Goal: Complete application form

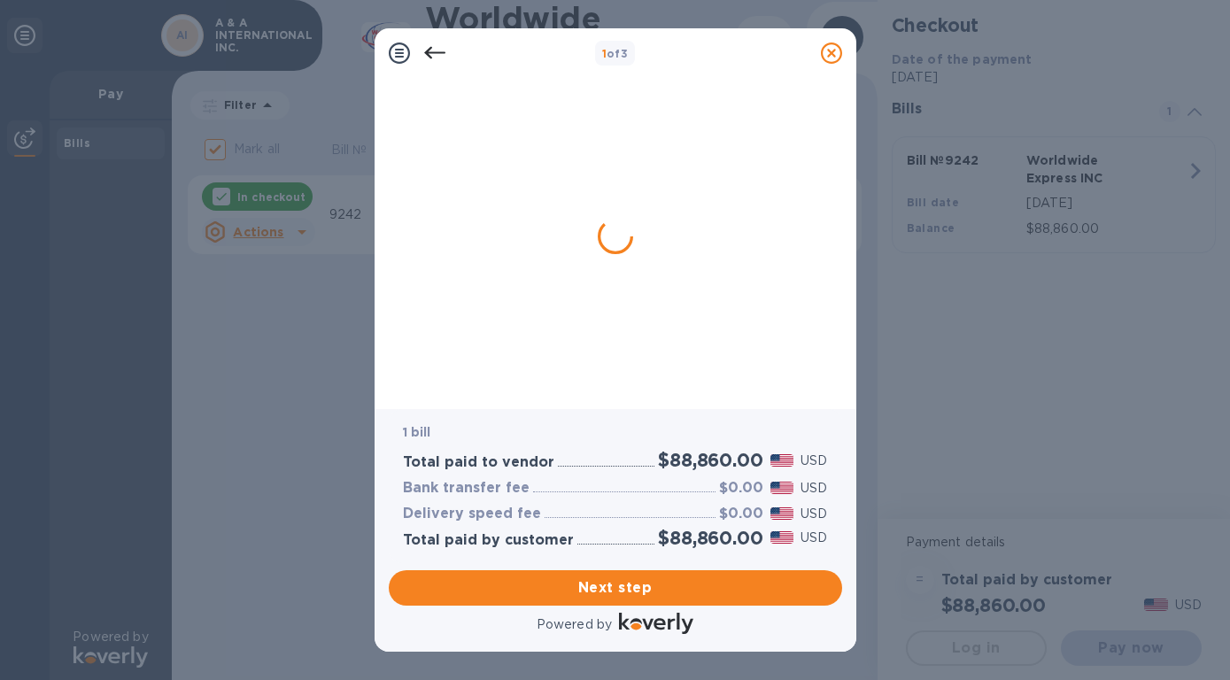
checkbox input "false"
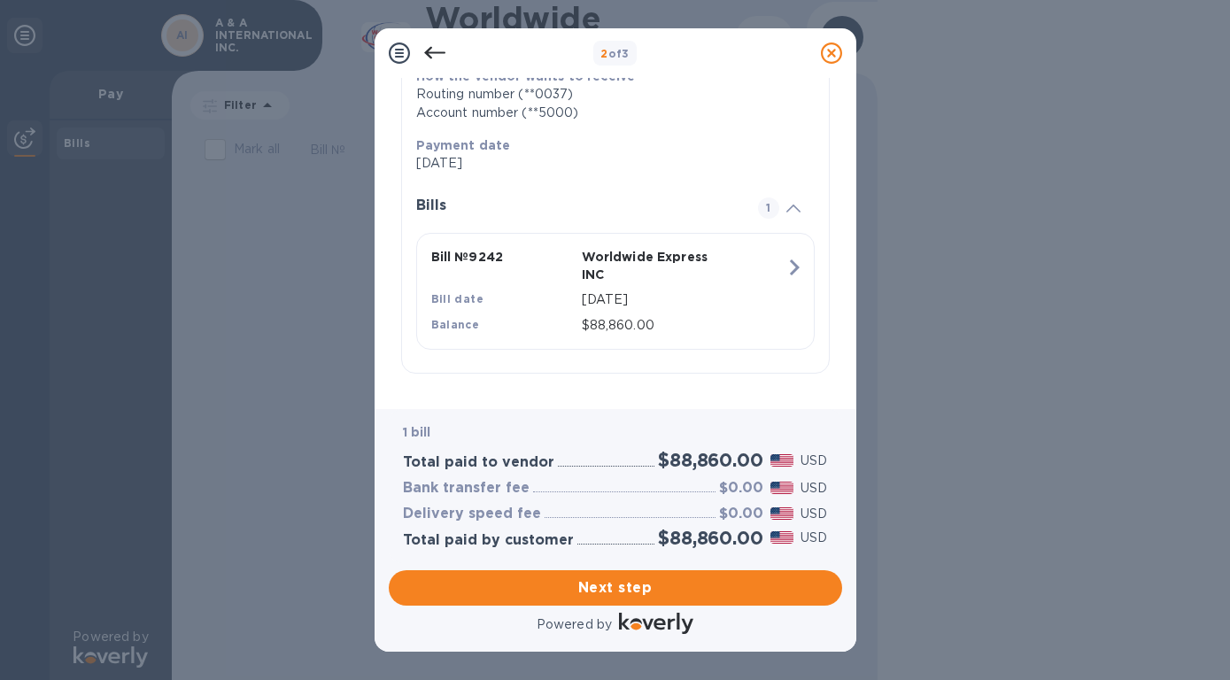
scroll to position [329, 0]
click at [613, 578] on span "Next step" at bounding box center [615, 588] width 425 height 21
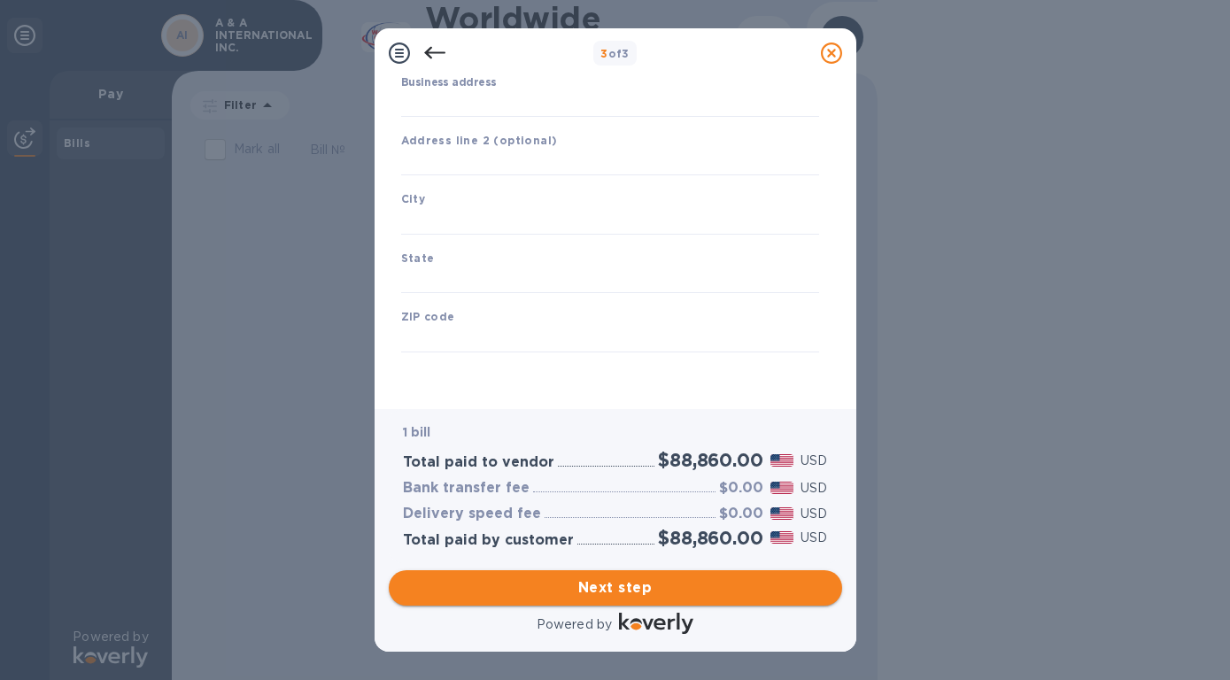
scroll to position [208, 0]
type input "[GEOGRAPHIC_DATA]"
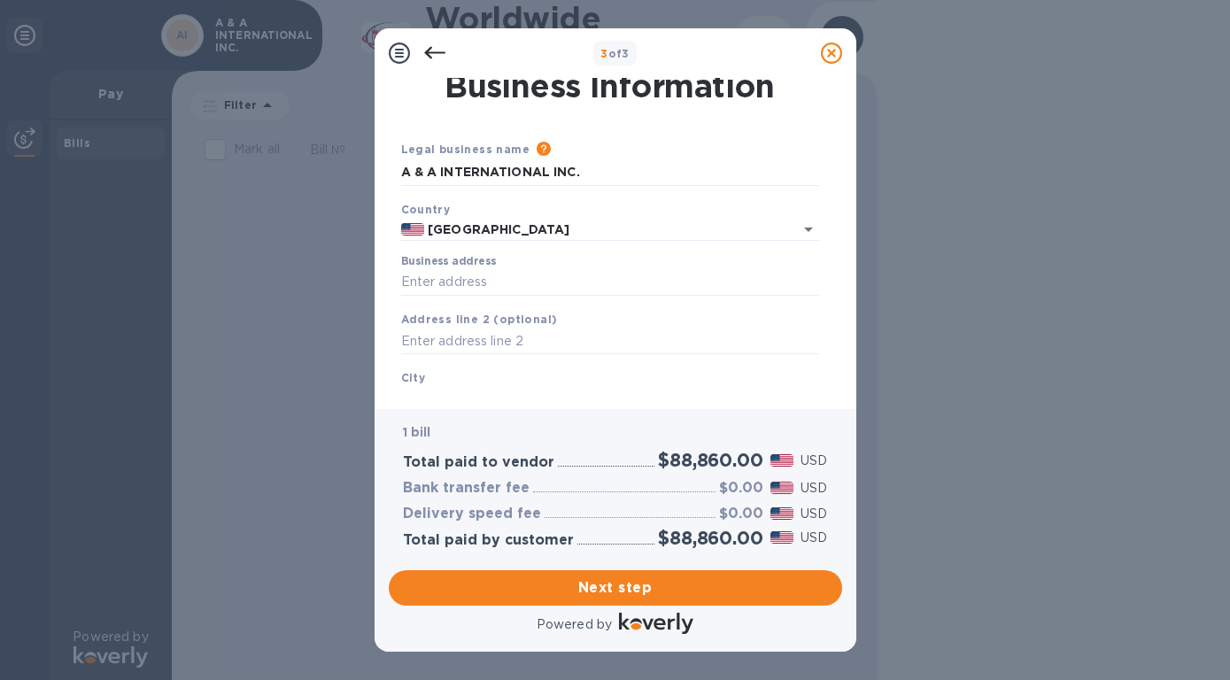
scroll to position [5, 0]
click at [423, 284] on input "Business address" at bounding box center [610, 284] width 418 height 27
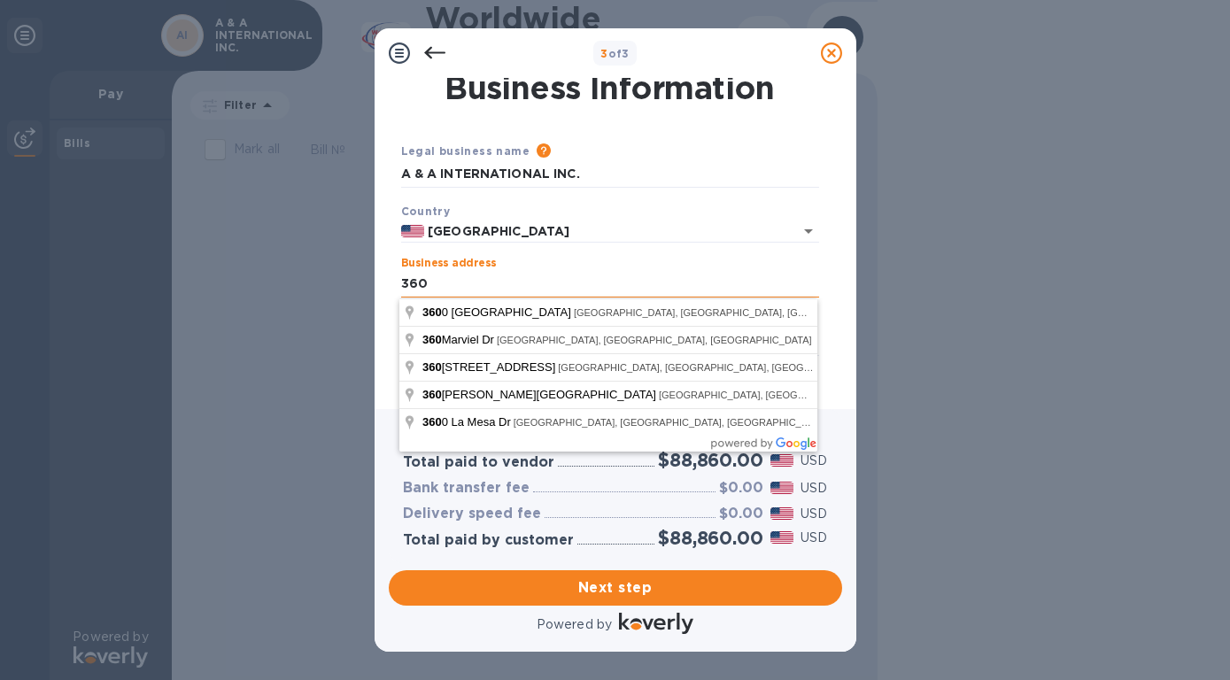
type input "3606"
type input "US"
type input "Fairlawn"
type input "OH"
type input "44333"
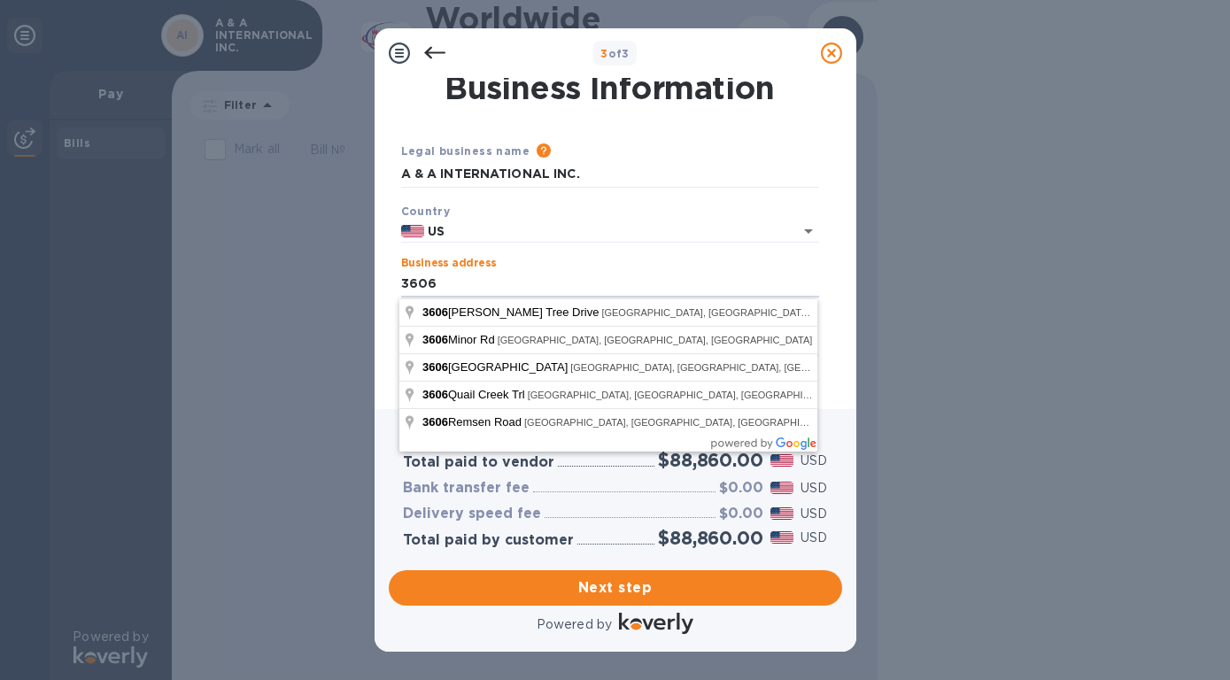
type input "[GEOGRAPHIC_DATA]"
type input "[STREET_ADDRESS][PERSON_NAME]"
type input "Akron"
type input "US"
type input "Fairlawn"
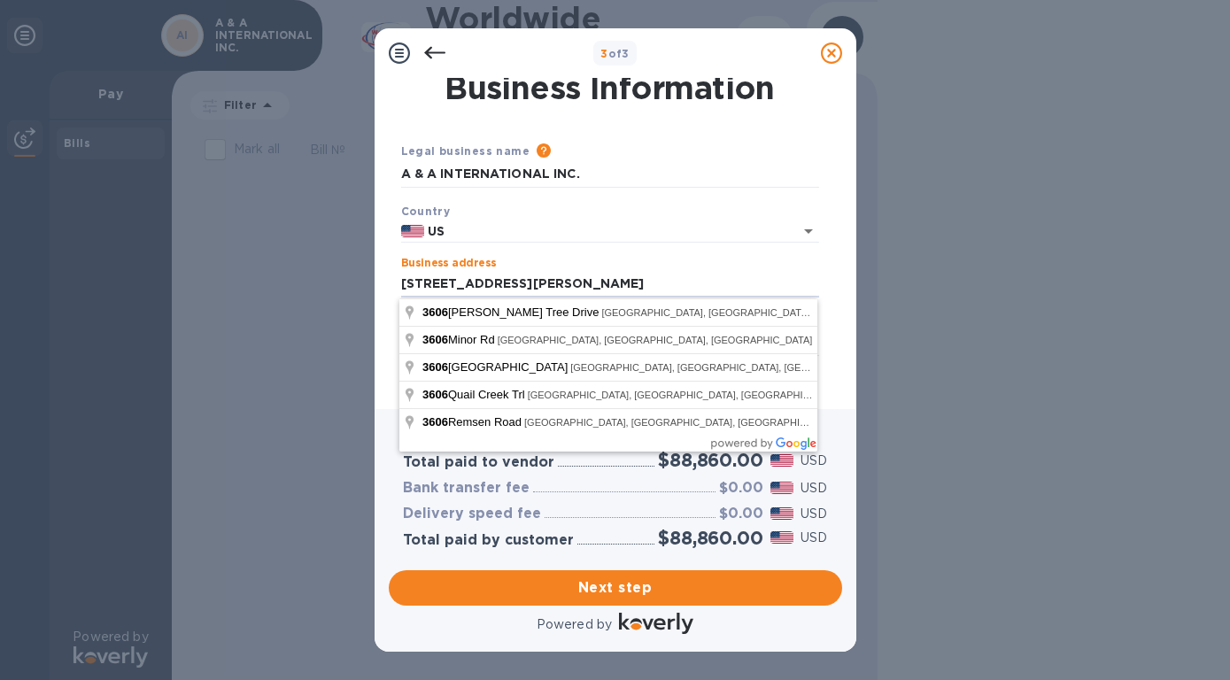
type input "[STREET_ADDRESS][PERSON_NAME]"
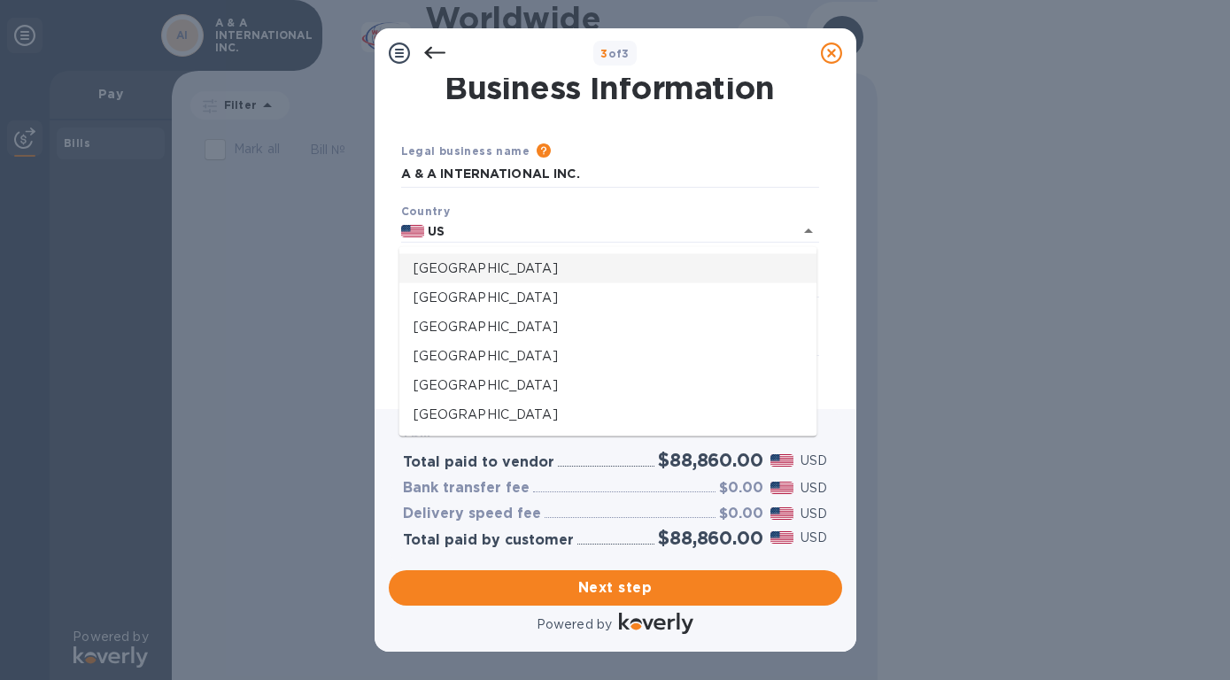
click at [740, 192] on div "Legal business name Please provide the legal name that appears on your SS-4 for…" at bounding box center [610, 165] width 432 height 60
click at [489, 237] on input "US" at bounding box center [596, 232] width 345 height 22
click at [517, 235] on input "US" at bounding box center [596, 232] width 345 height 22
type input "[GEOGRAPHIC_DATA]"
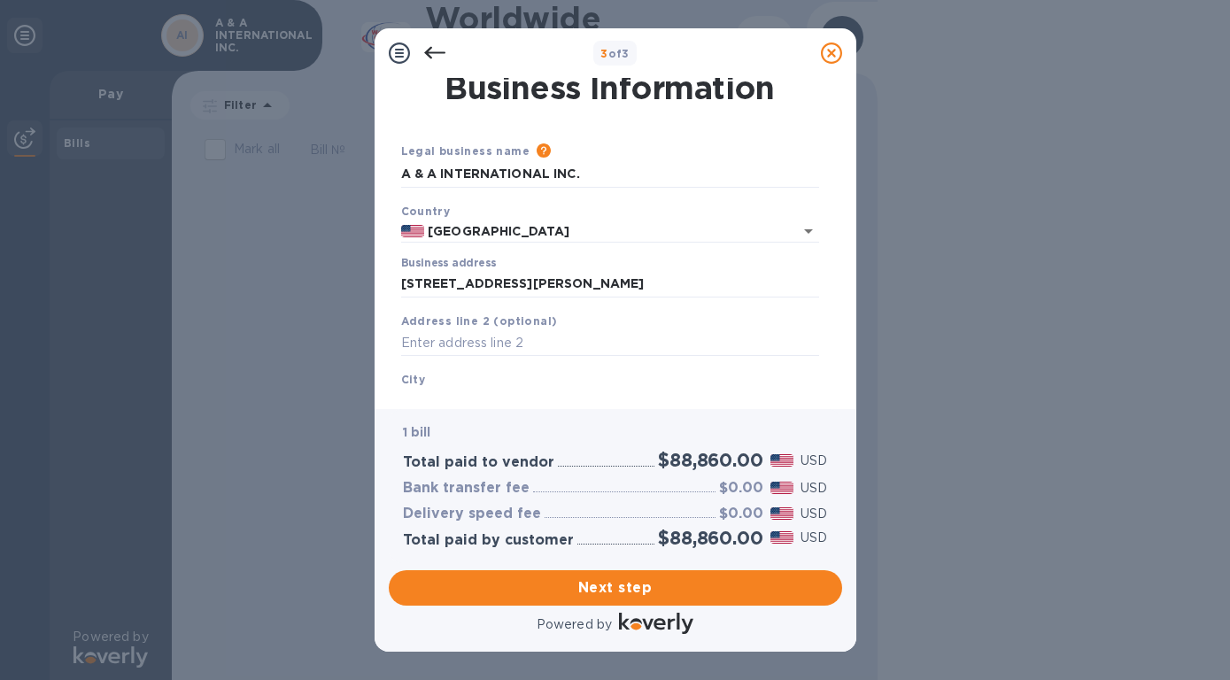
click at [599, 198] on div "Country [GEOGRAPHIC_DATA]" at bounding box center [610, 223] width 432 height 56
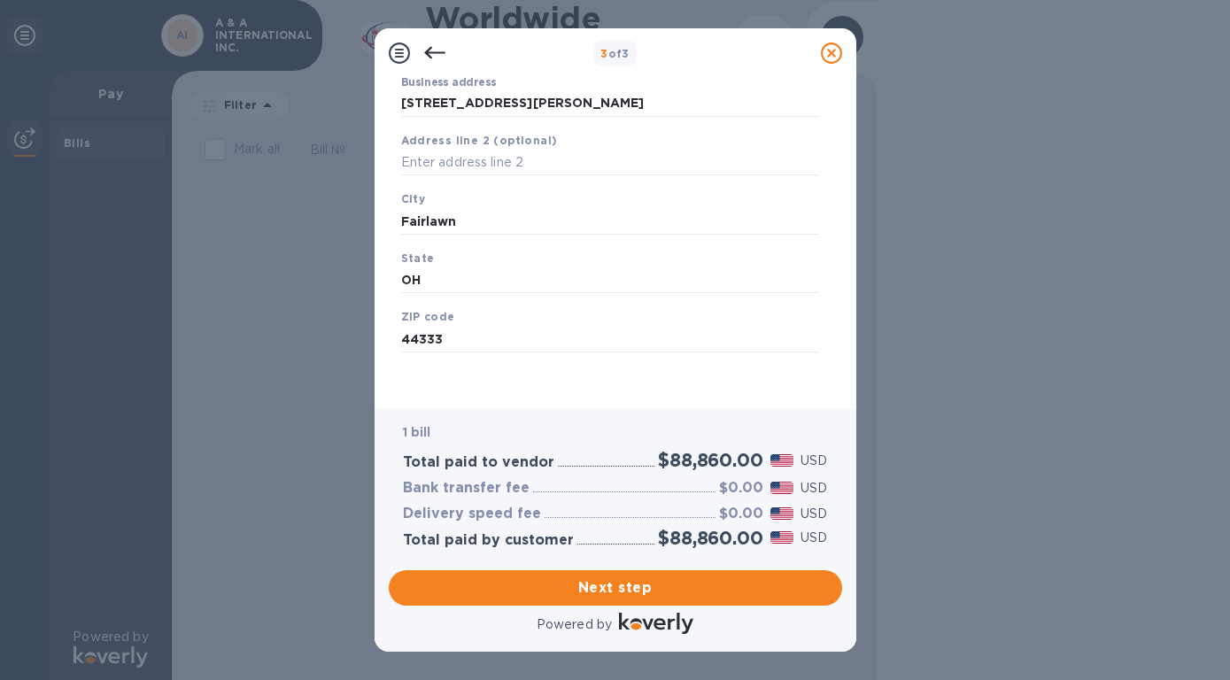
scroll to position [208, 0]
click at [648, 578] on span "Next step" at bounding box center [615, 588] width 425 height 21
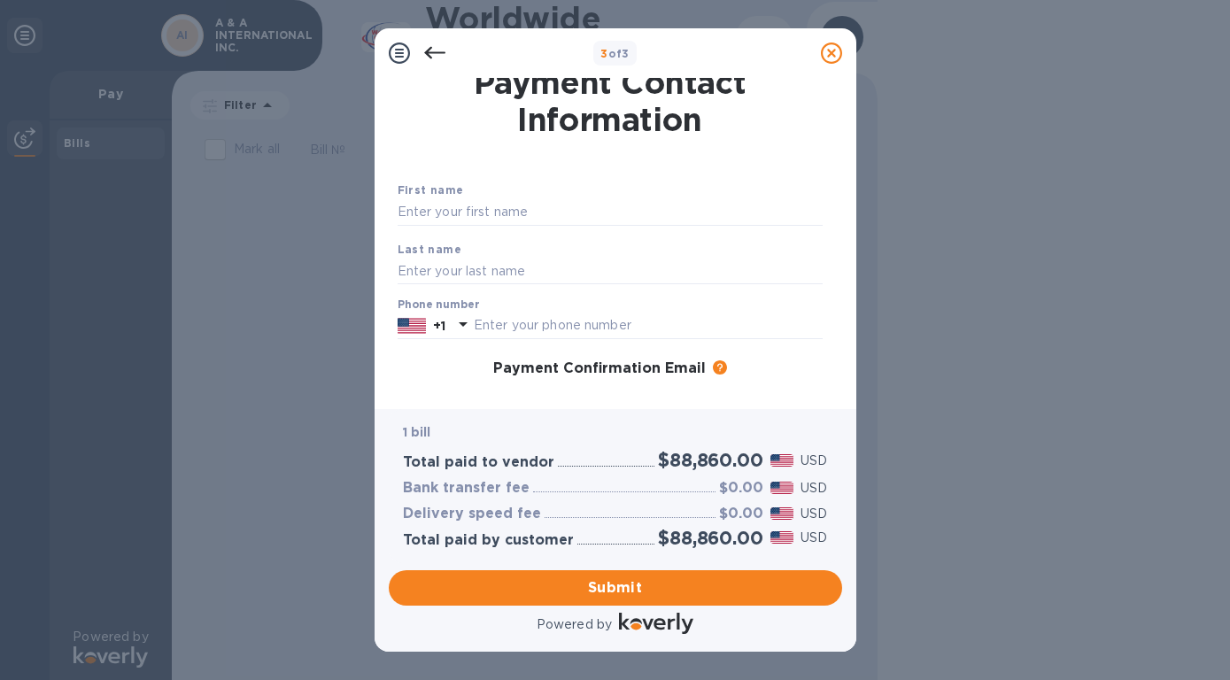
scroll to position [0, 0]
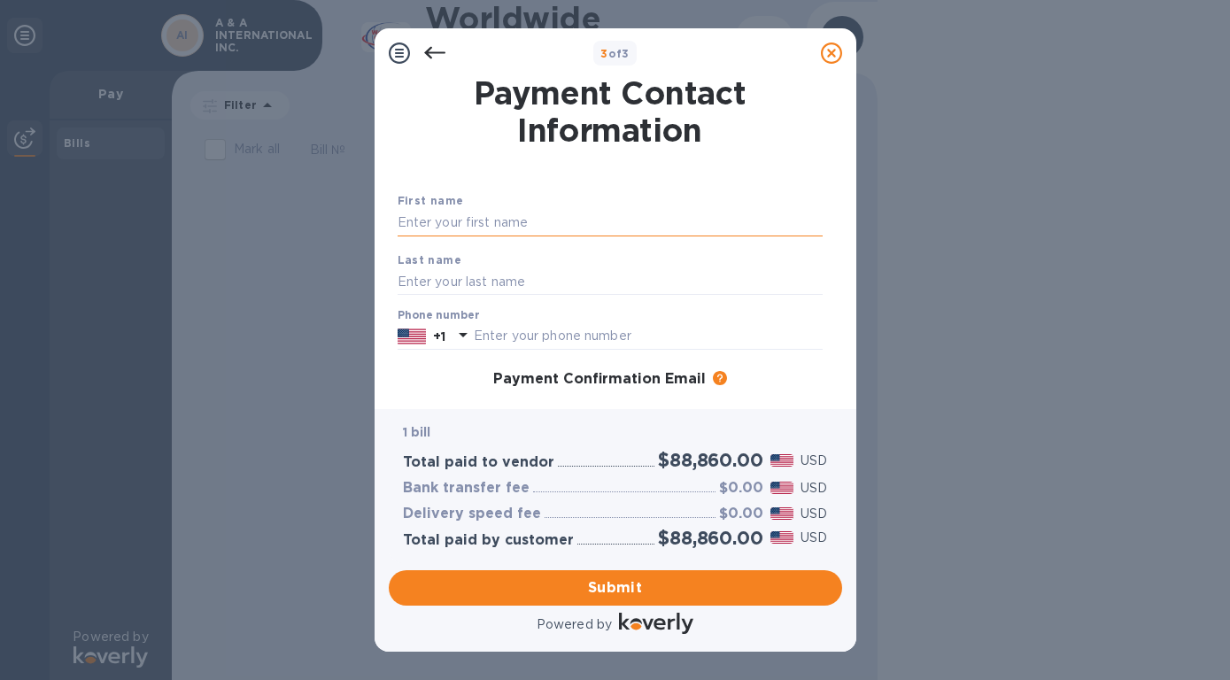
click at [421, 221] on input "text" at bounding box center [610, 223] width 425 height 27
type input "ADITYA"
click at [414, 285] on input "text" at bounding box center [610, 281] width 425 height 27
type input "SONI"
click at [477, 334] on input "text" at bounding box center [648, 336] width 349 height 27
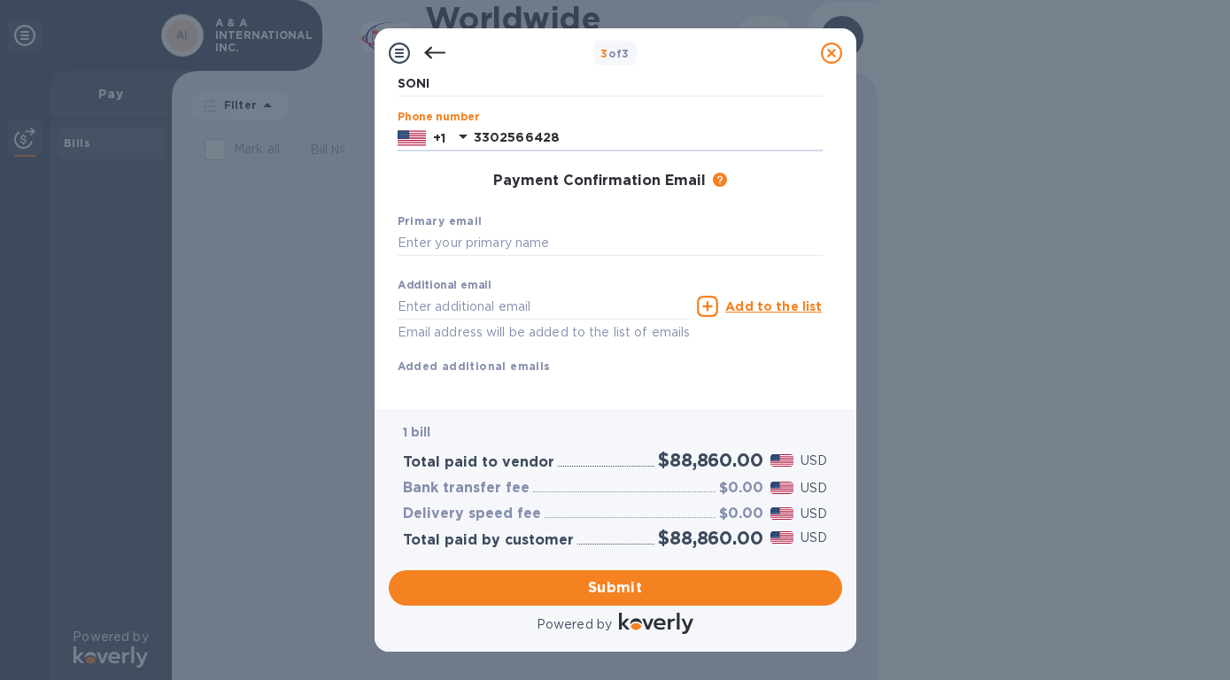
scroll to position [202, 0]
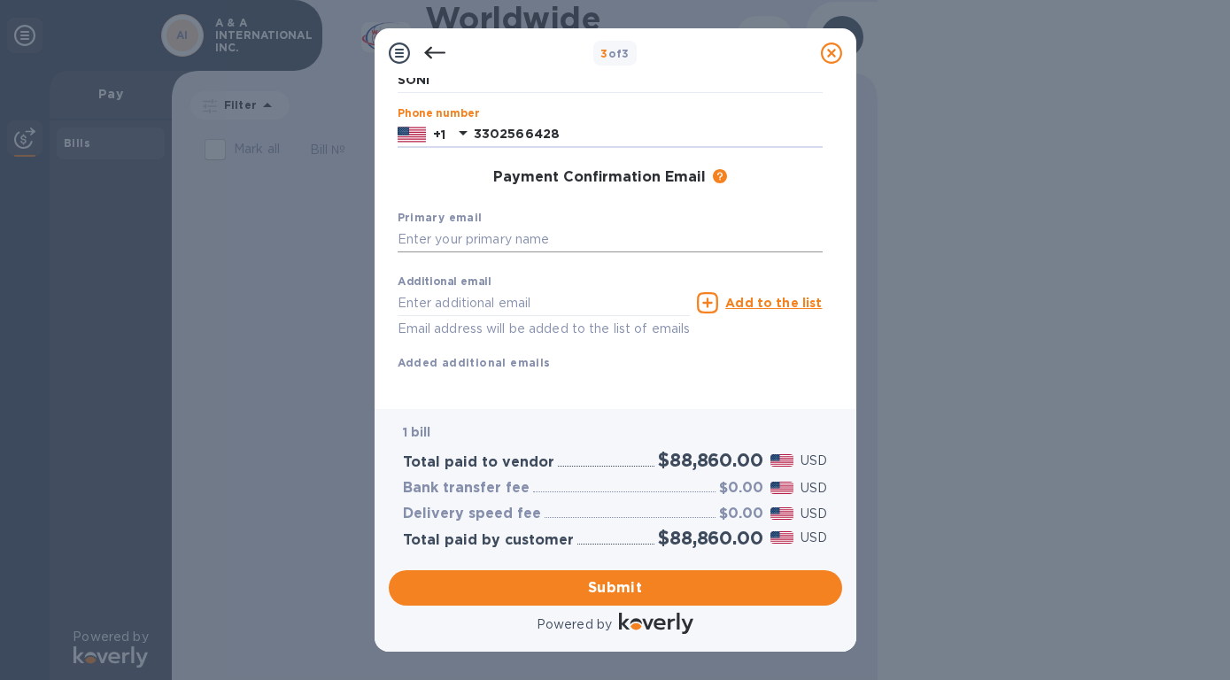
type input "3302566428"
click at [425, 238] on input "text" at bounding box center [610, 240] width 425 height 27
type input "S"
click at [611, 584] on span "Submit" at bounding box center [615, 588] width 425 height 21
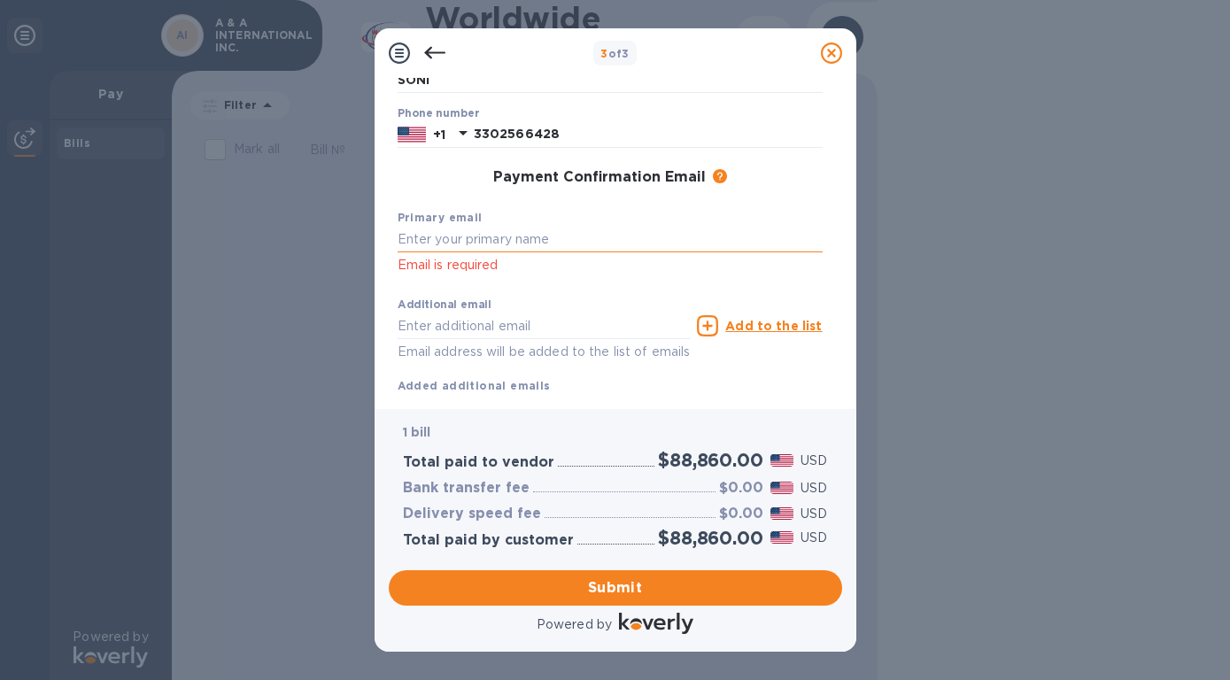
click at [418, 241] on input "text" at bounding box center [610, 240] width 425 height 27
type input "[EMAIL_ADDRESS][DOMAIN_NAME]"
click at [585, 578] on span "Submit" at bounding box center [615, 588] width 425 height 21
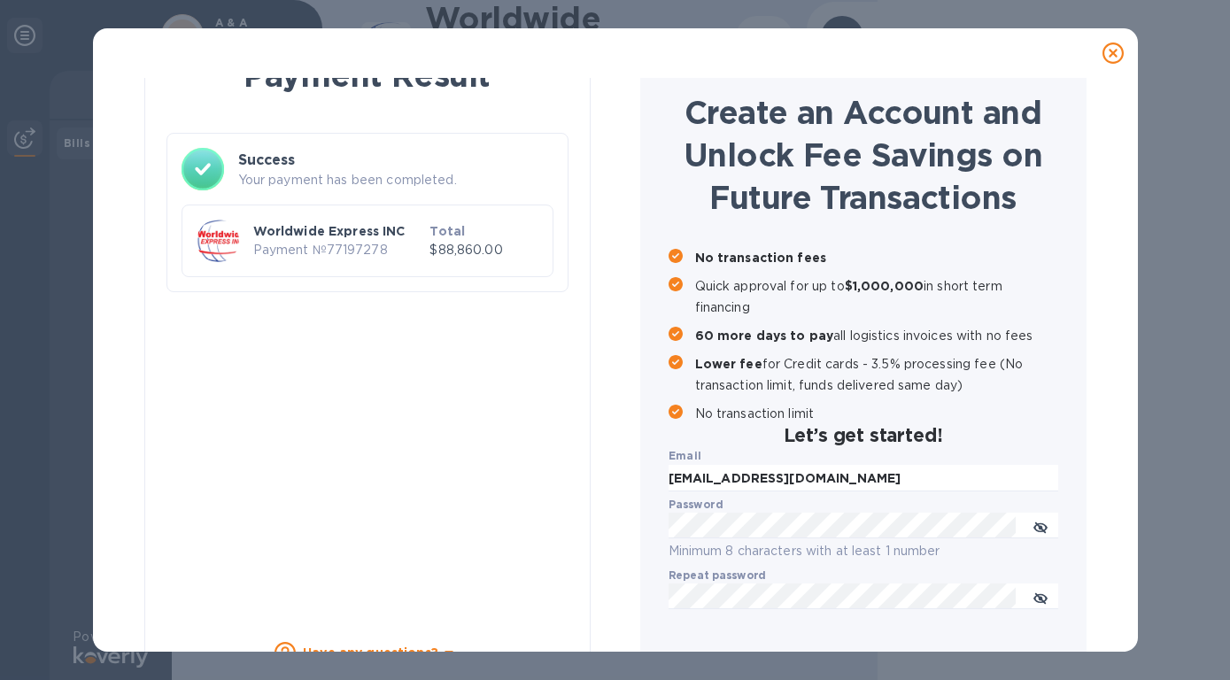
scroll to position [57, 0]
drag, startPoint x: 1111, startPoint y: 293, endPoint x: 1111, endPoint y: 308, distance: 15.1
click at [1111, 308] on div "Payment Result Success Your payment has been completed. Worldwide Express INC P…" at bounding box center [615, 372] width 999 height 702
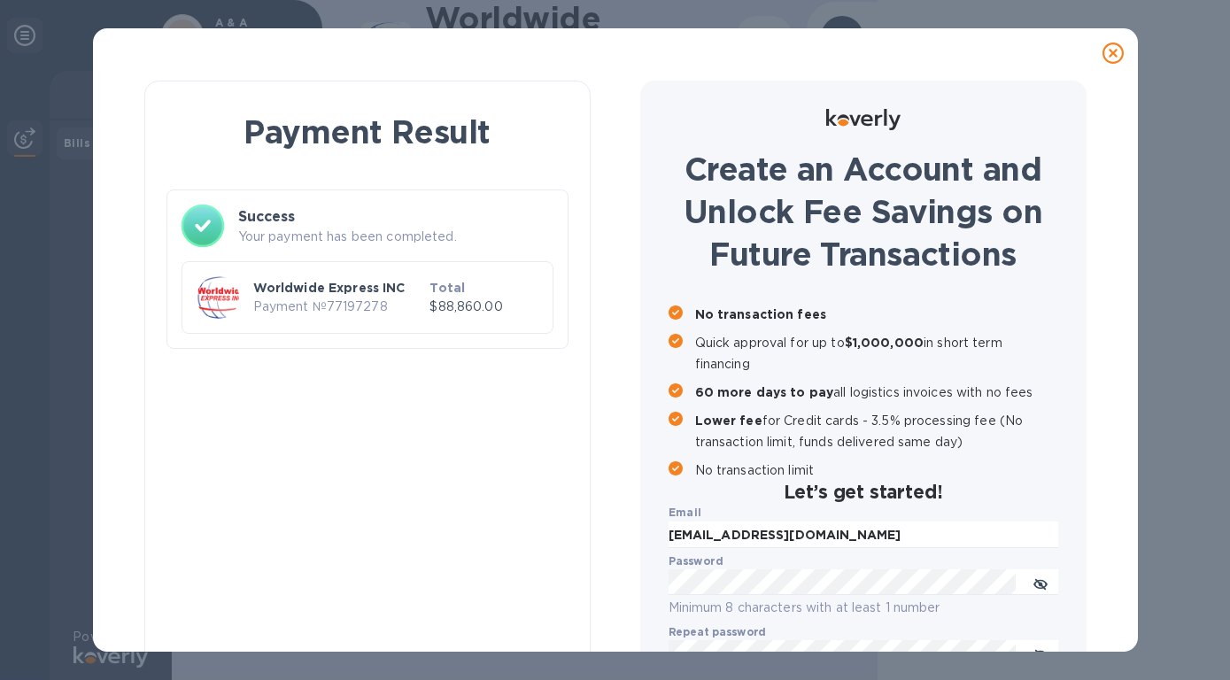
scroll to position [0, 0]
